Goal: Go to known website: Go to known website

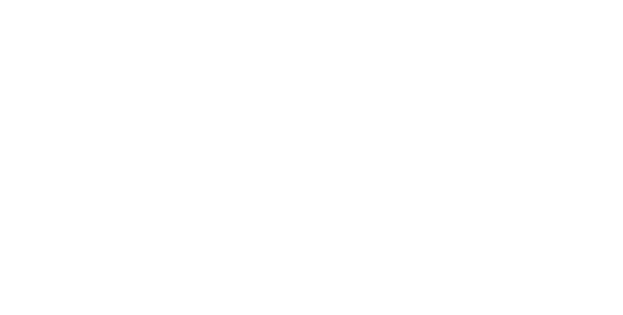
click at [368, 0] on html at bounding box center [311, 0] width 623 height 0
click at [354, 0] on html at bounding box center [311, 0] width 623 height 0
